Goal: Information Seeking & Learning: Learn about a topic

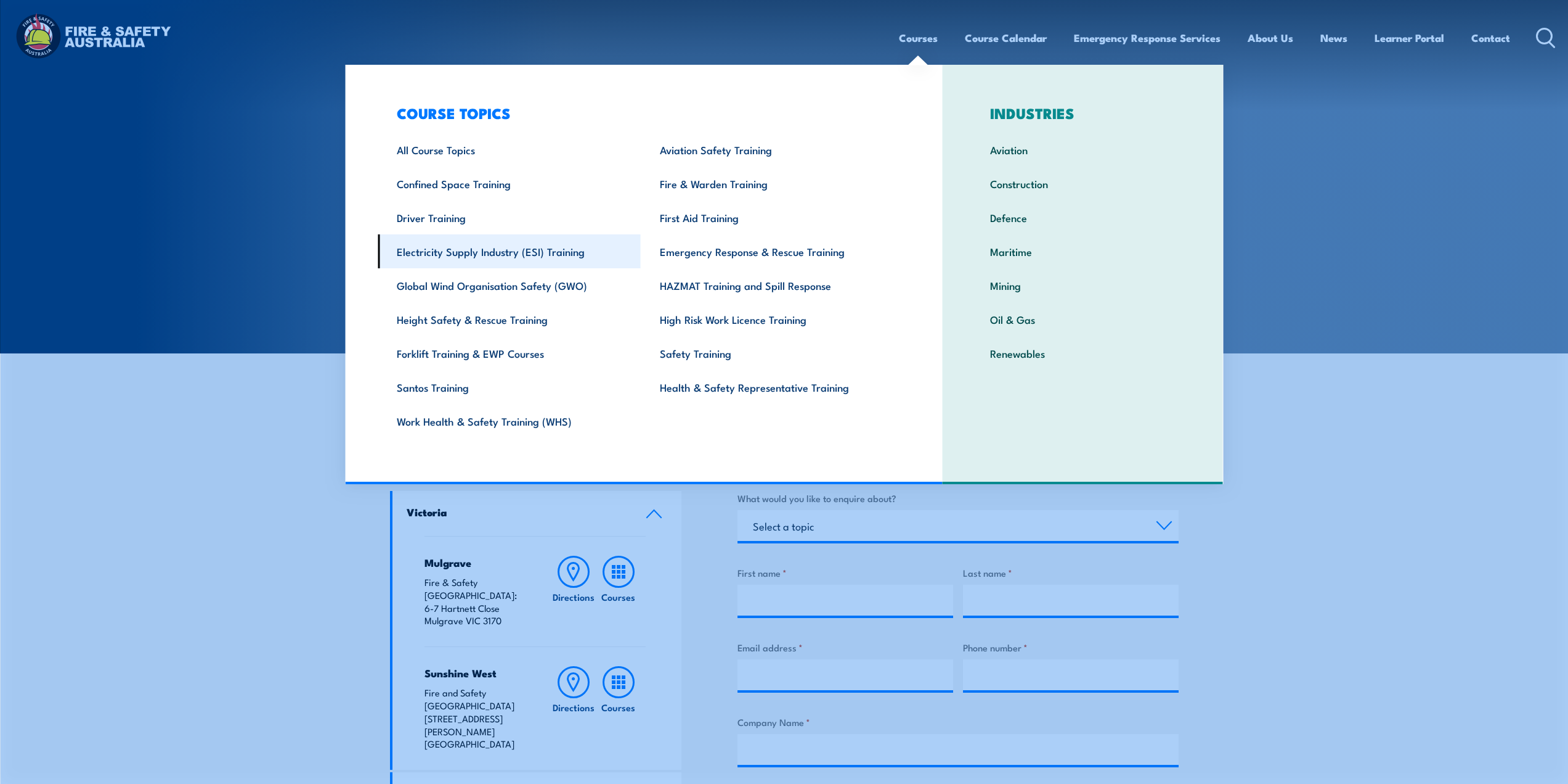
click at [534, 256] on link "Electricity Supply Industry (ESI) Training" at bounding box center [509, 251] width 263 height 34
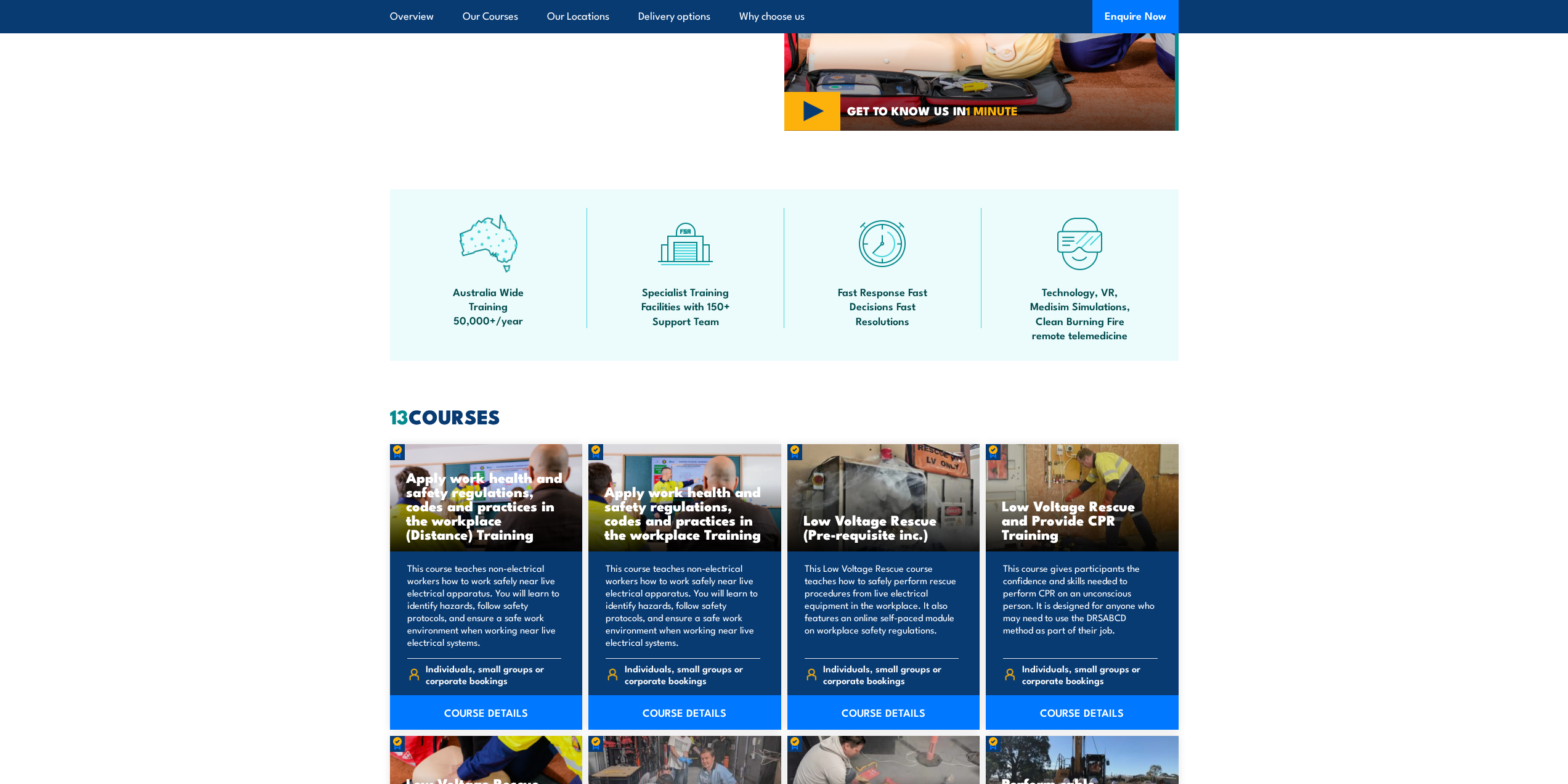
scroll to position [740, 0]
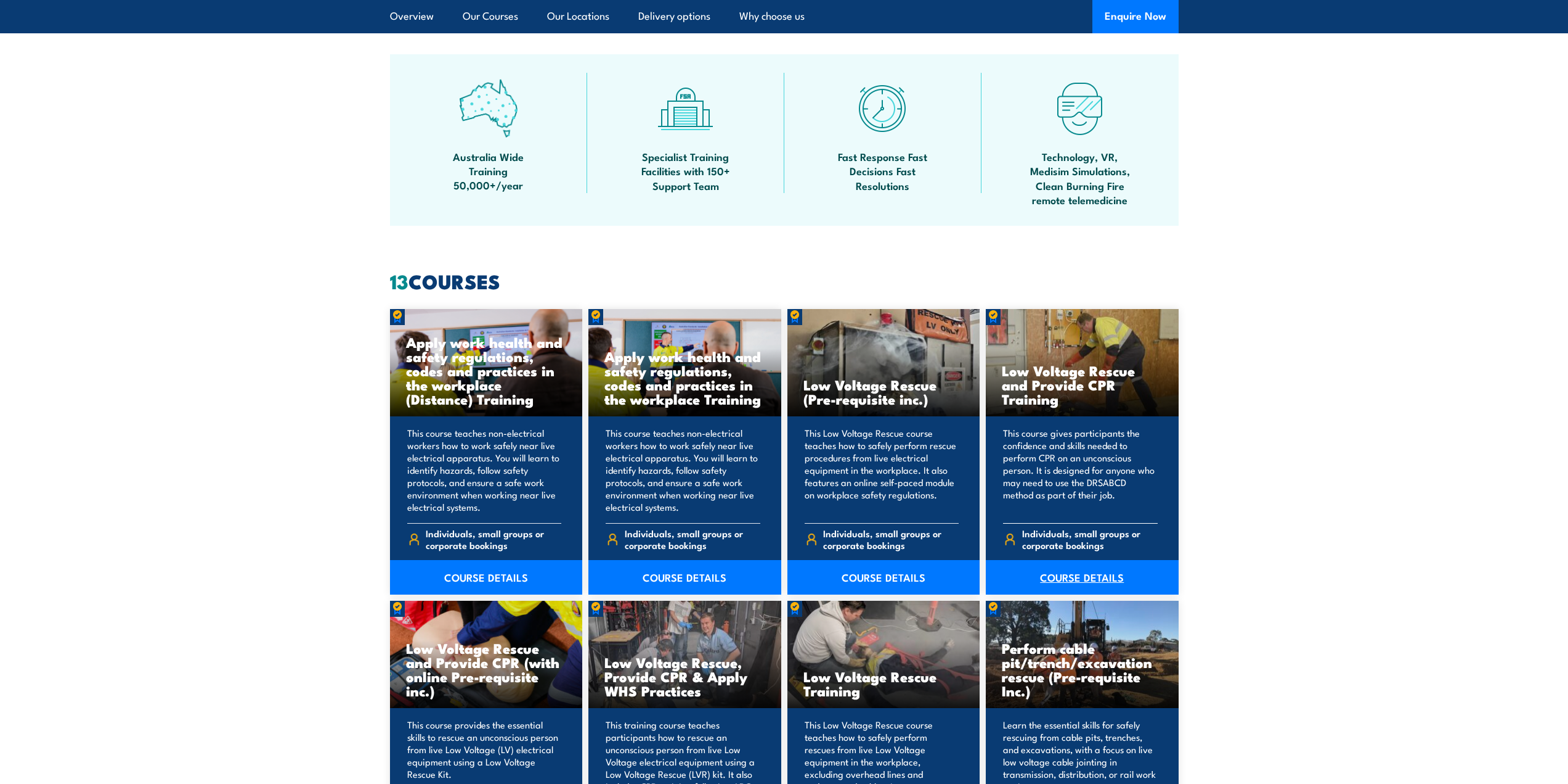
click at [1090, 582] on link "COURSE DETAILS" at bounding box center [1082, 577] width 193 height 35
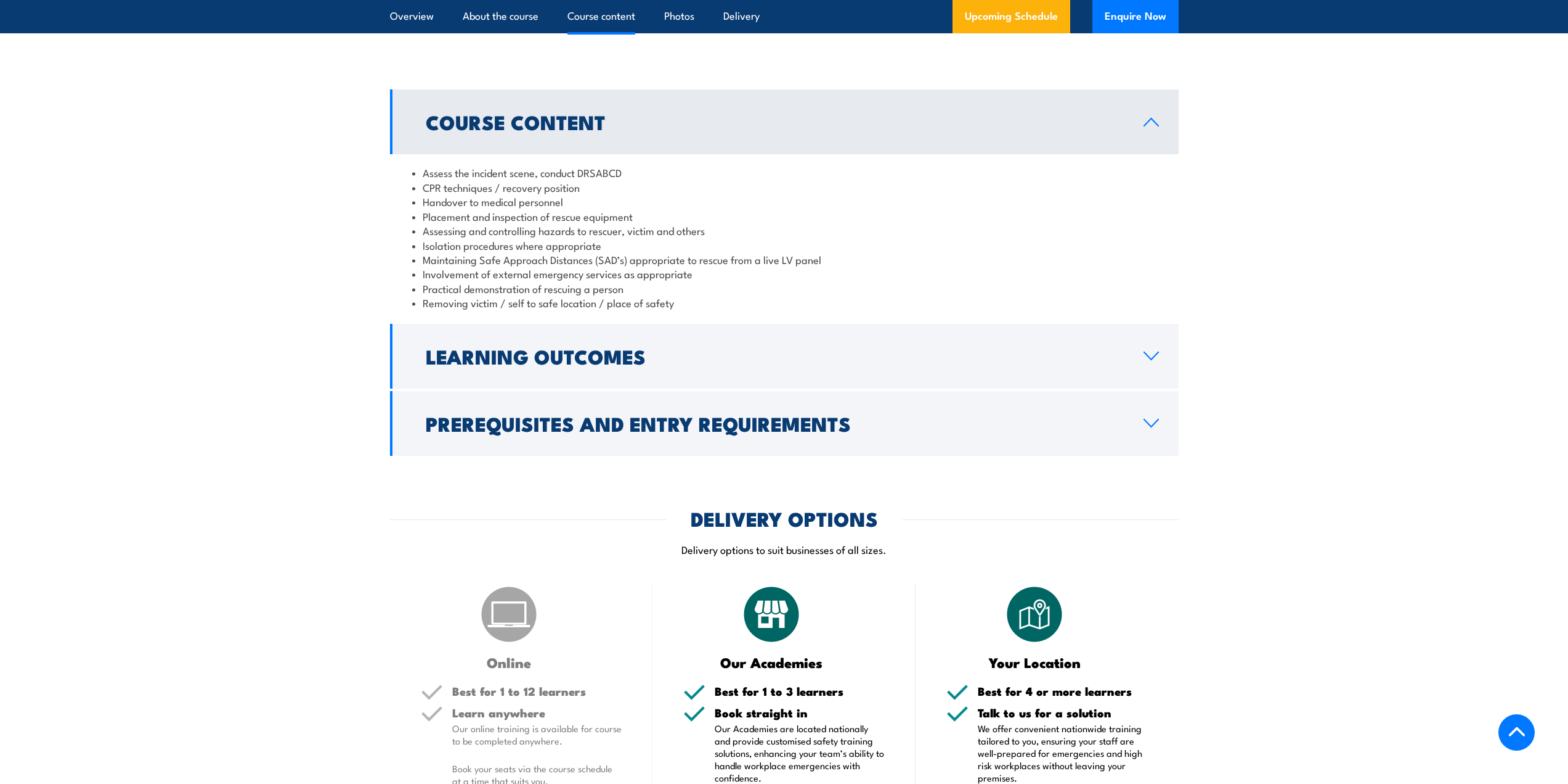
scroll to position [1172, 0]
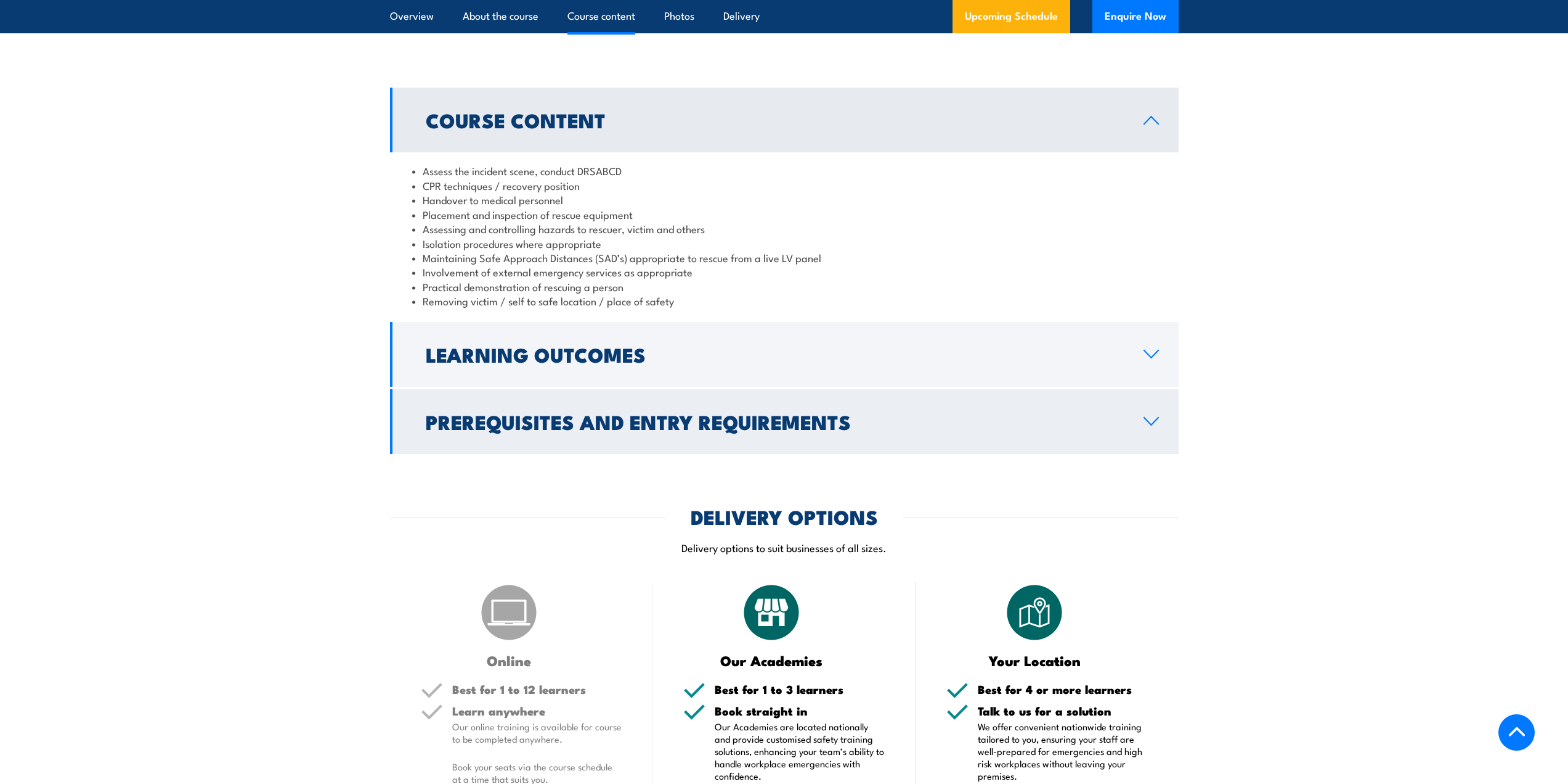
click at [646, 413] on h2 "Prerequisites and Entry Requirements" at bounding box center [774, 421] width 698 height 17
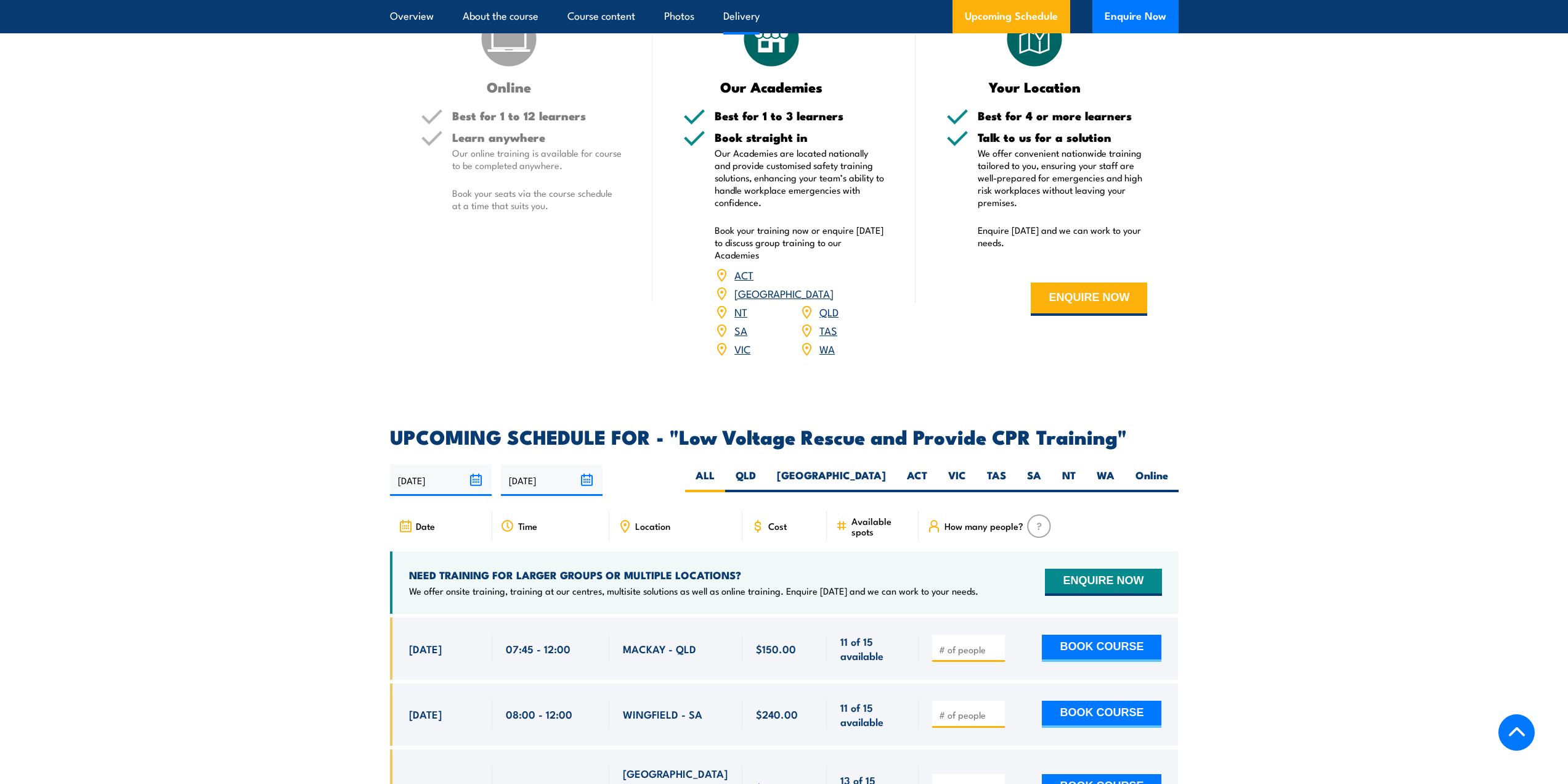
scroll to position [1912, 0]
